Goal: Check status: Check status

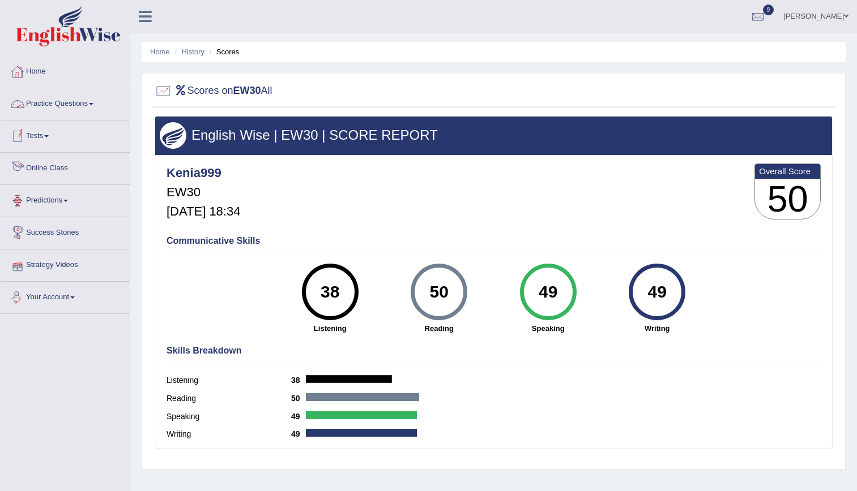
click at [33, 74] on link "Home" at bounding box center [65, 70] width 129 height 28
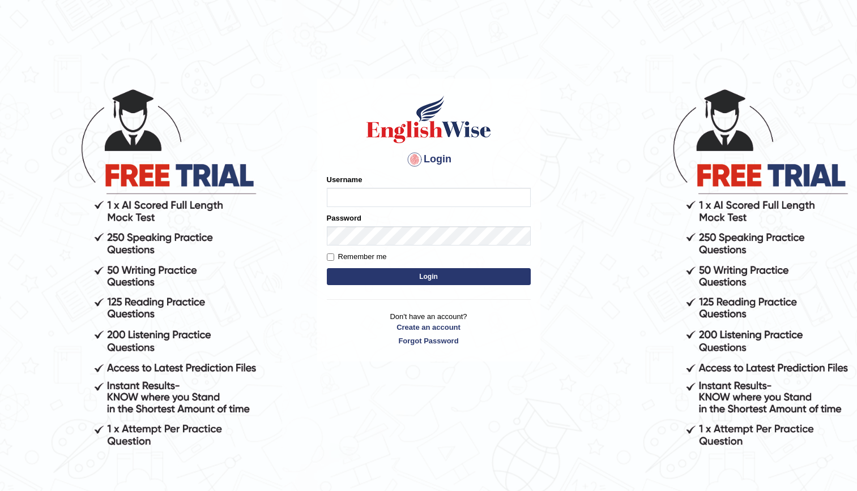
type input "kenia999"
click at [362, 187] on div "Username kenia999" at bounding box center [429, 190] width 204 height 33
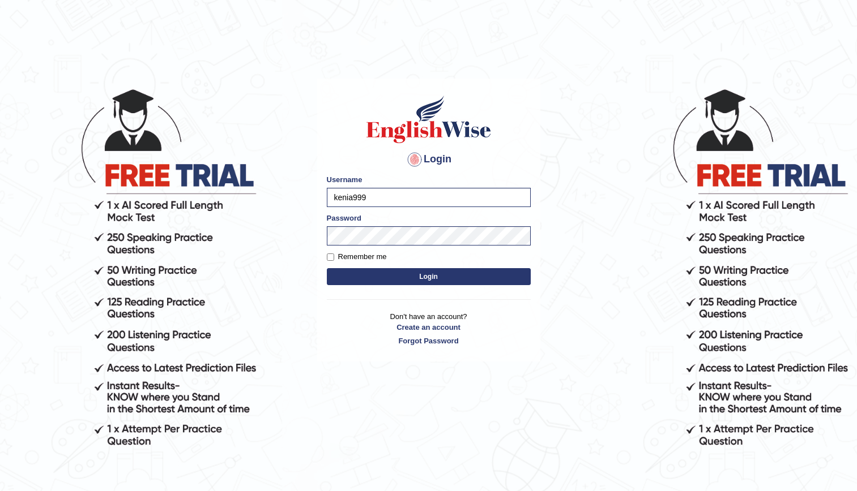
click at [423, 284] on button "Login" at bounding box center [429, 276] width 204 height 17
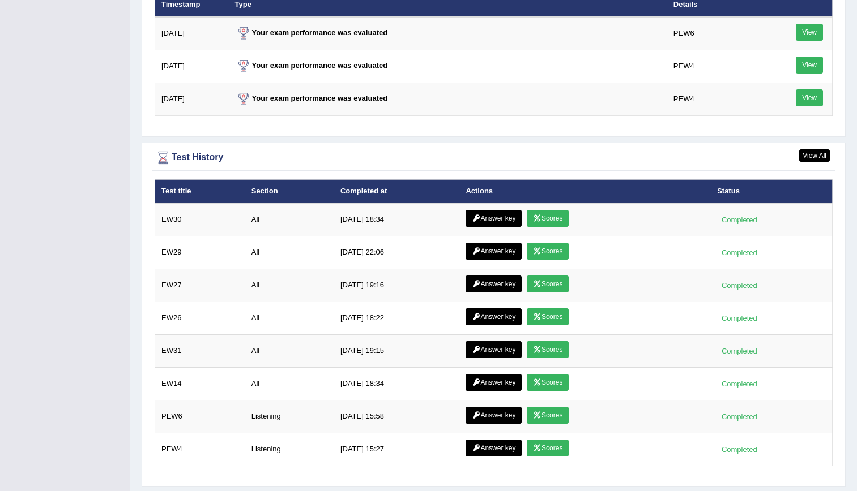
scroll to position [1504, 0]
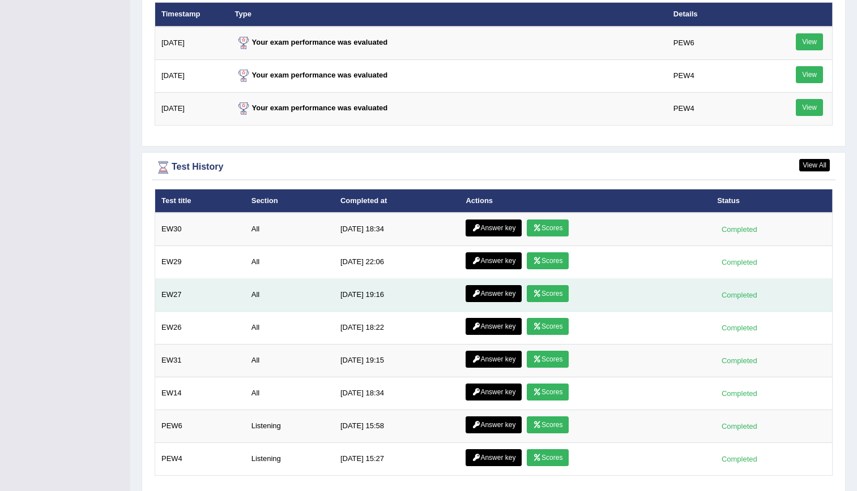
click at [541, 295] on link "Scores" at bounding box center [548, 293] width 42 height 17
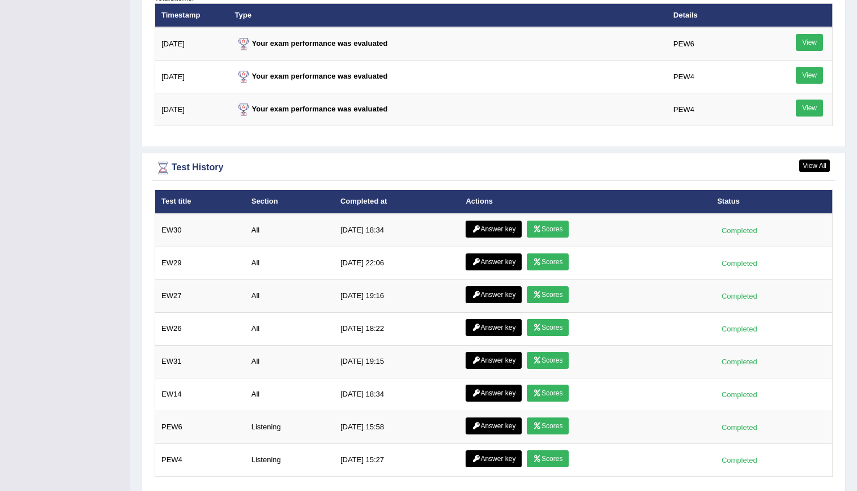
scroll to position [1430, 0]
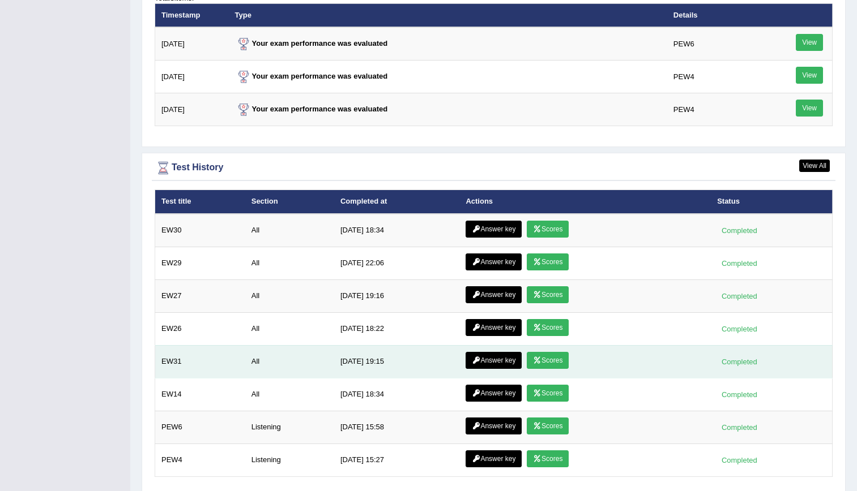
click at [555, 360] on link "Scores" at bounding box center [548, 360] width 42 height 17
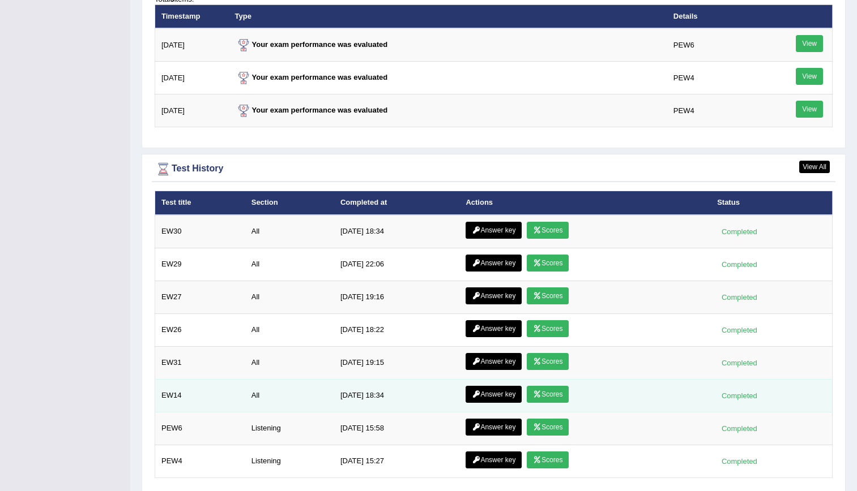
click at [536, 394] on icon at bounding box center [537, 394] width 8 height 7
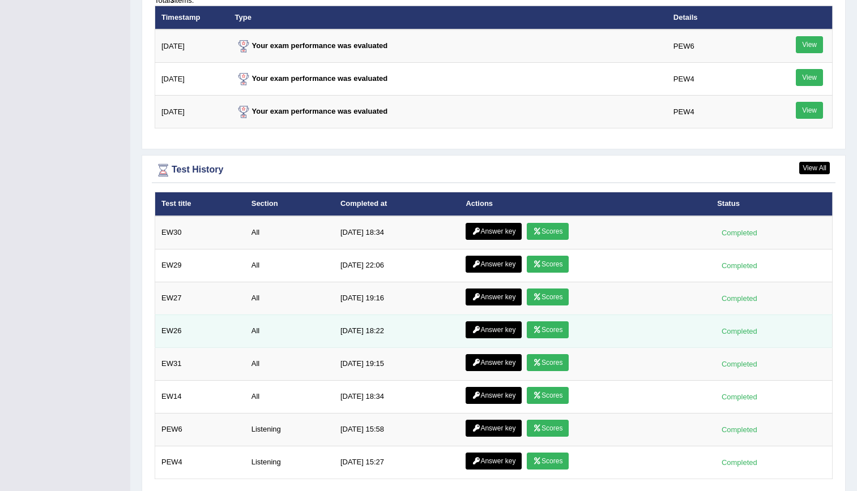
click at [554, 333] on link "Scores" at bounding box center [548, 330] width 42 height 17
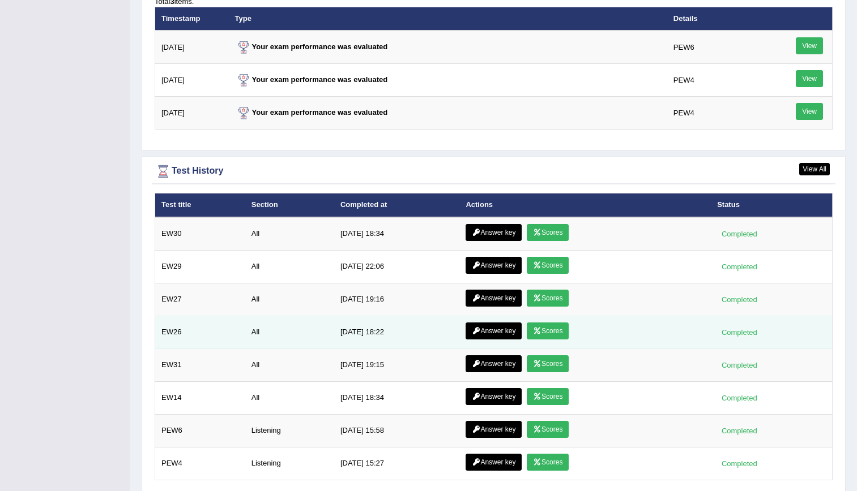
click at [500, 337] on link "Answer key" at bounding box center [493, 331] width 56 height 17
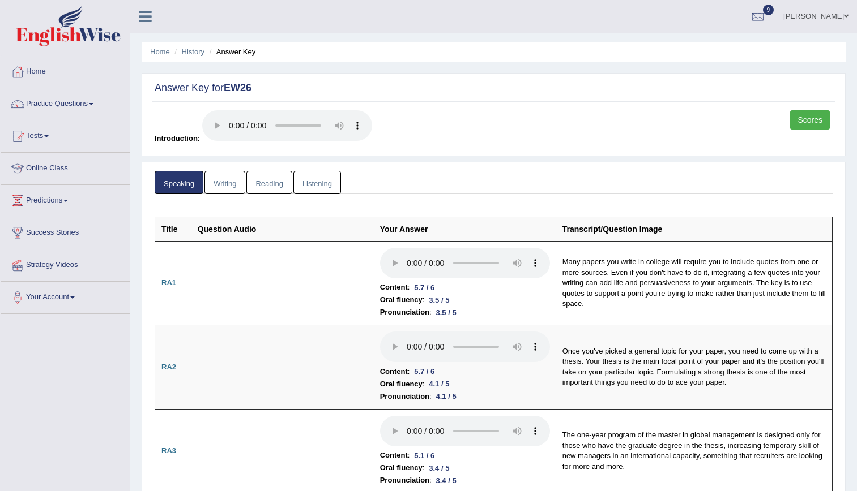
click at [315, 183] on link "Listening" at bounding box center [317, 182] width 48 height 23
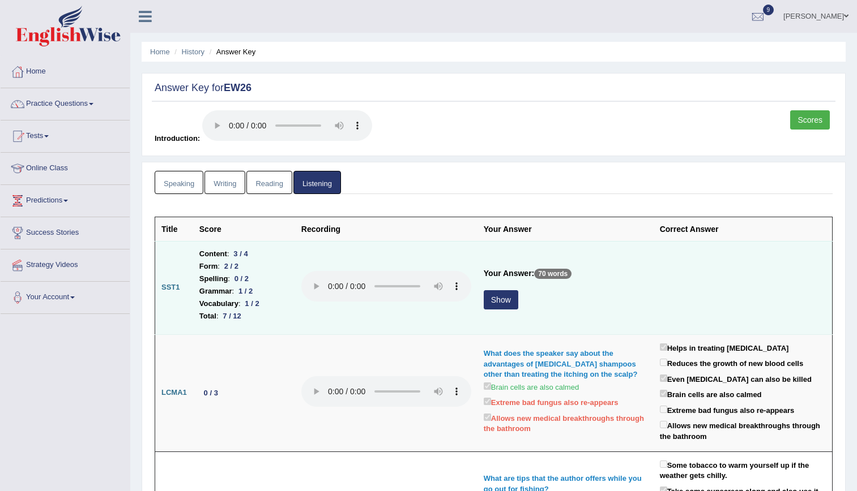
click at [501, 303] on button "Show" at bounding box center [500, 299] width 35 height 19
